Goal: Use online tool/utility: Utilize a website feature to perform a specific function

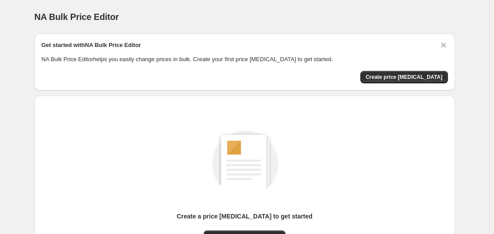
click at [144, 93] on div "Create a price [MEDICAL_DATA] to get started New price [MEDICAL_DATA]" at bounding box center [241, 184] width 428 height 190
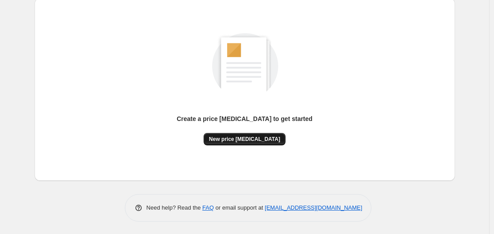
scroll to position [98, 0]
click at [264, 135] on span "New price [MEDICAL_DATA]" at bounding box center [244, 138] width 71 height 7
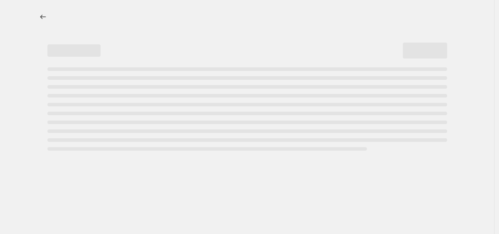
select select "percentage"
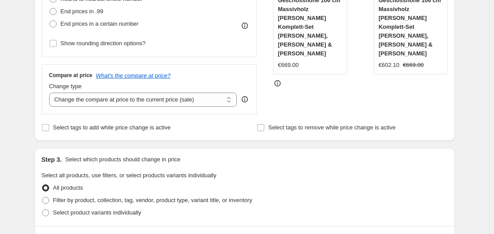
scroll to position [177, 0]
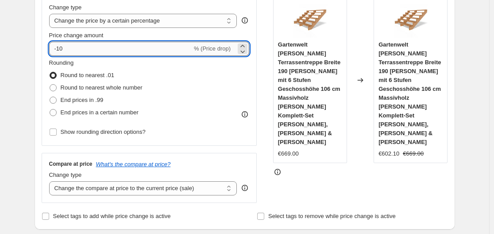
click at [126, 52] on input "-10" at bounding box center [120, 49] width 143 height 14
type input "-1"
type input "-35"
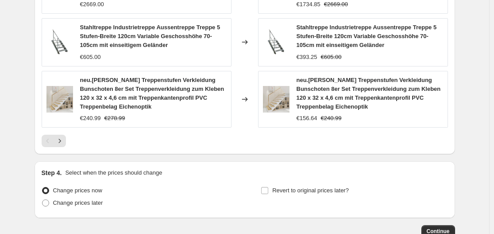
scroll to position [737, 0]
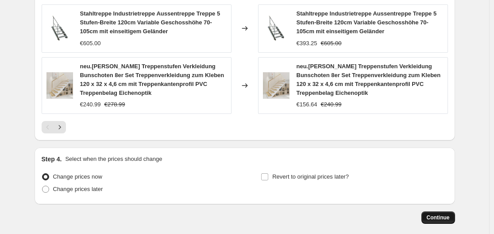
click at [437, 214] on span "Continue" at bounding box center [438, 217] width 23 height 7
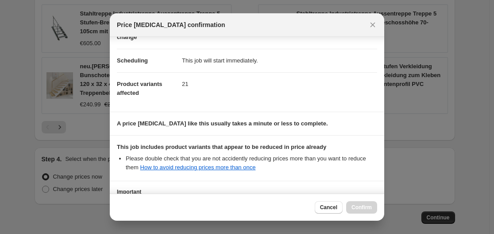
scroll to position [139, 0]
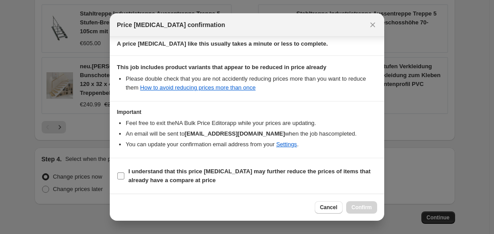
click at [320, 171] on b "I understand that this price change job may further reduce the prices of items …" at bounding box center [249, 176] width 242 height 16
click at [124, 172] on input "I understand that this price change job may further reduce the prices of items …" at bounding box center [120, 175] width 7 height 7
checkbox input "true"
click at [371, 207] on span "Confirm" at bounding box center [362, 207] width 20 height 7
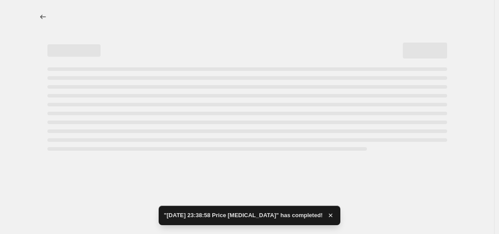
select select "percentage"
